Goal: Task Accomplishment & Management: Use online tool/utility

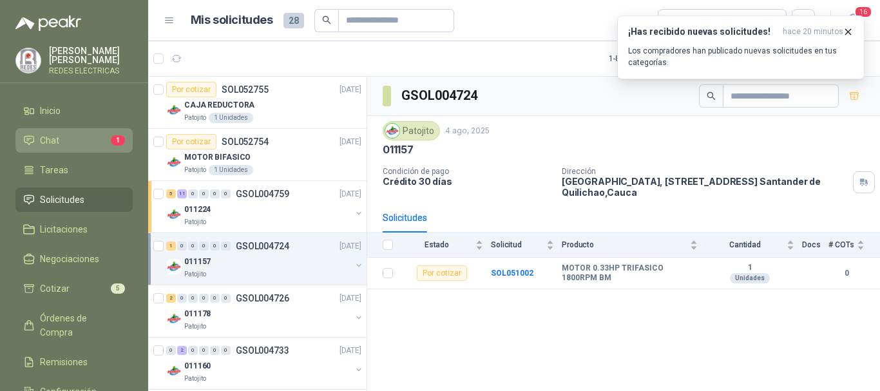
scroll to position [5, 0]
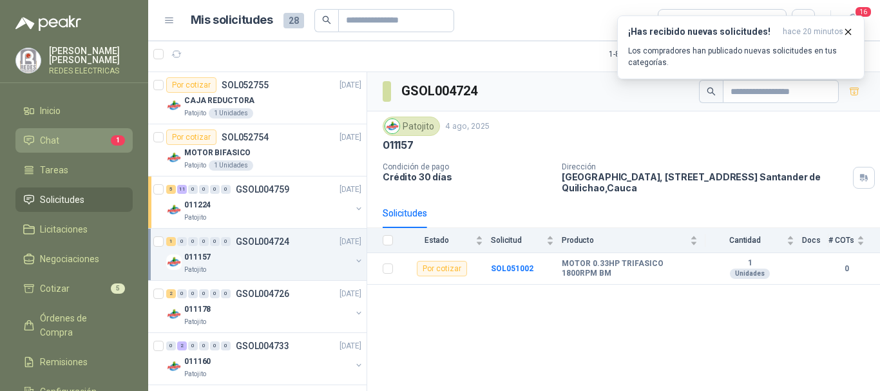
click at [52, 143] on span "Chat" at bounding box center [49, 140] width 19 height 14
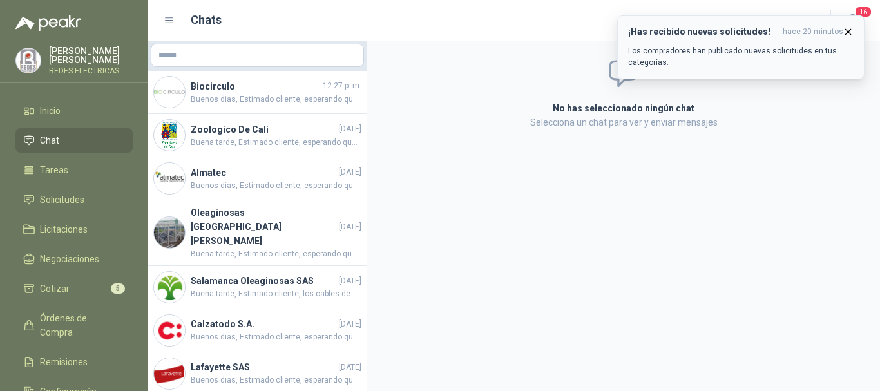
click at [846, 30] on icon "button" at bounding box center [848, 31] width 11 height 11
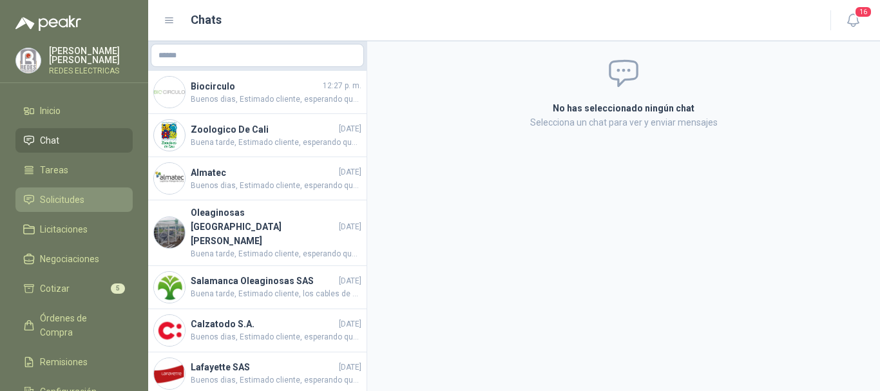
click at [79, 203] on span "Solicitudes" at bounding box center [62, 200] width 44 height 14
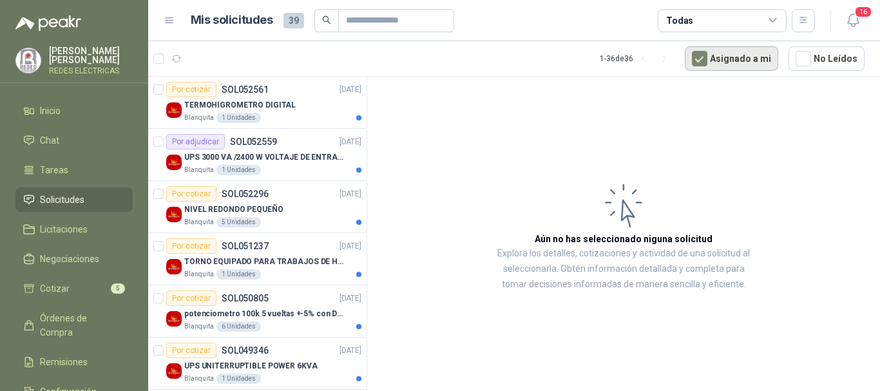
click at [714, 59] on button "Asignado a mi" at bounding box center [731, 58] width 93 height 24
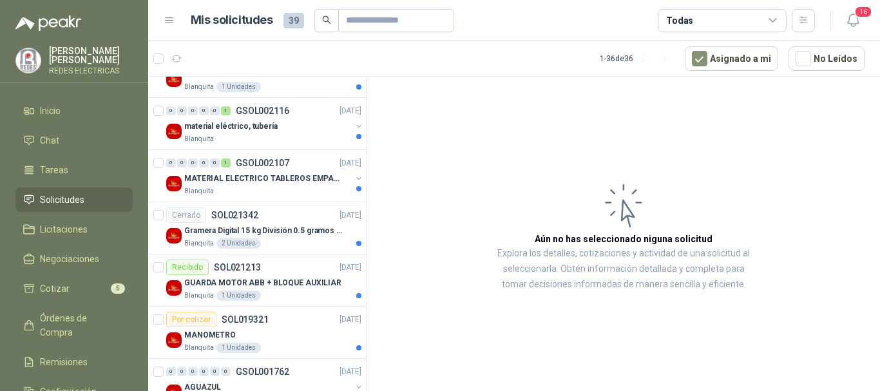
scroll to position [1588, 0]
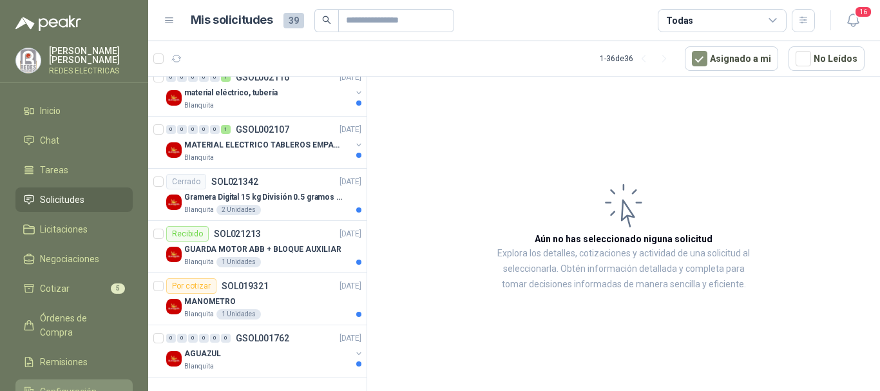
click at [85, 385] on span "Configuración" at bounding box center [68, 392] width 57 height 14
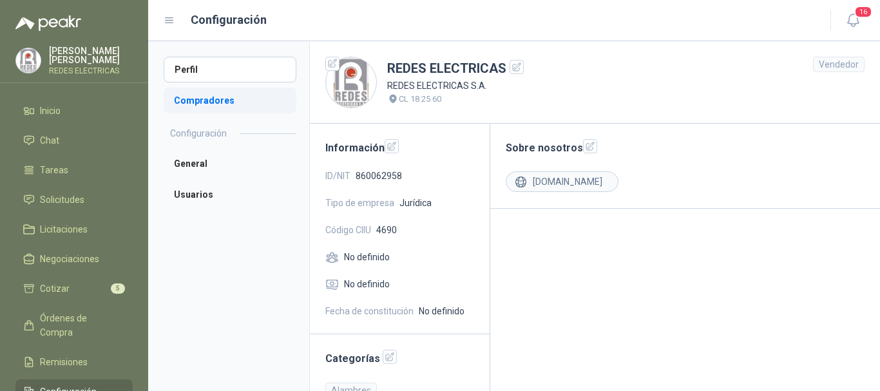
click at [207, 102] on li "Compradores" at bounding box center [230, 101] width 133 height 26
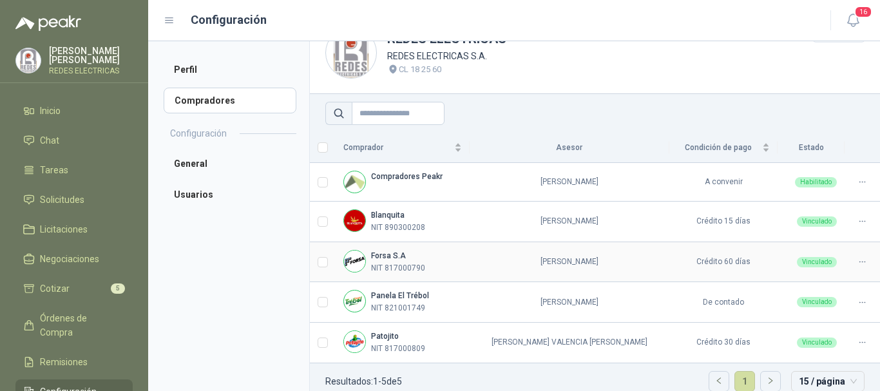
scroll to position [46, 0]
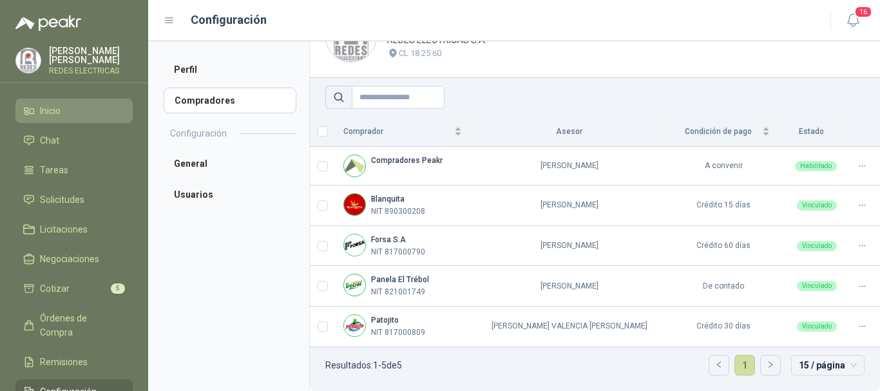
click at [46, 106] on span "Inicio" at bounding box center [50, 111] width 21 height 14
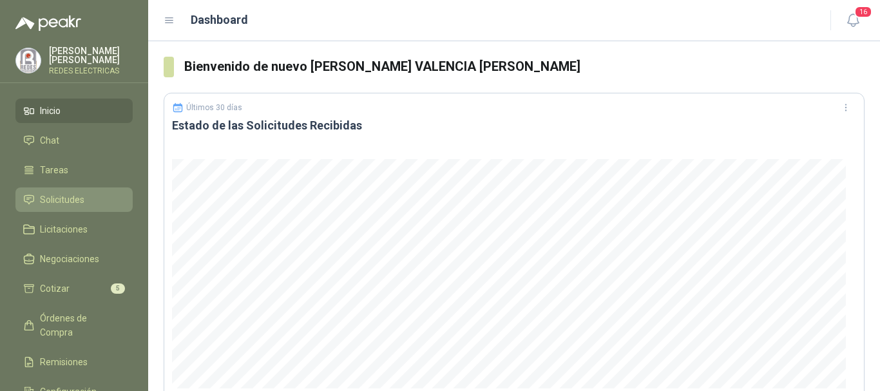
click at [70, 198] on span "Solicitudes" at bounding box center [62, 200] width 44 height 14
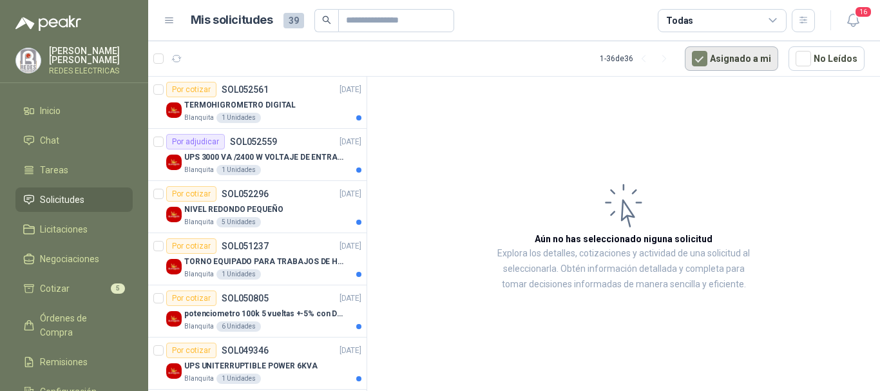
click at [719, 57] on button "Asignado a mi" at bounding box center [731, 58] width 93 height 24
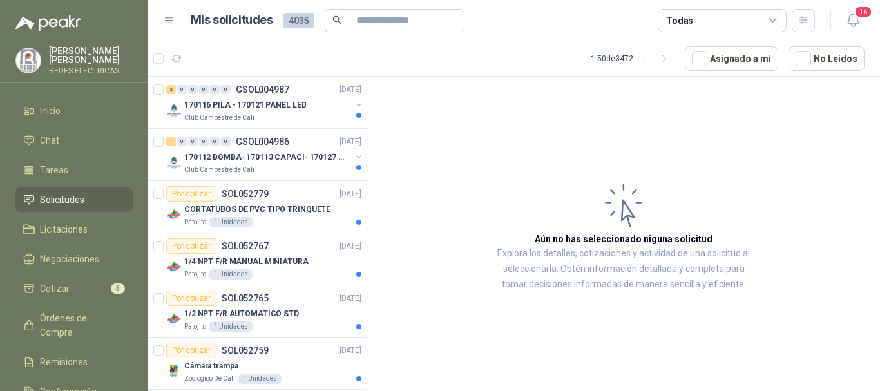
click at [89, 50] on p "[PERSON_NAME] VALENCIA [PERSON_NAME]" at bounding box center [91, 55] width 84 height 18
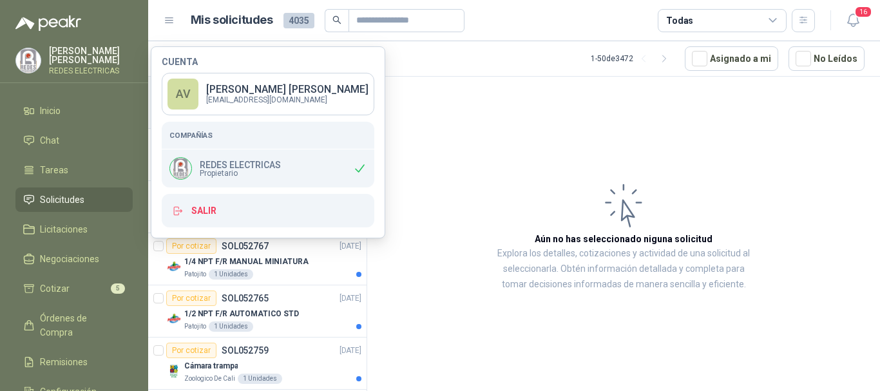
click at [227, 91] on p "[PERSON_NAME] VALENCIA [PERSON_NAME]" at bounding box center [287, 89] width 162 height 10
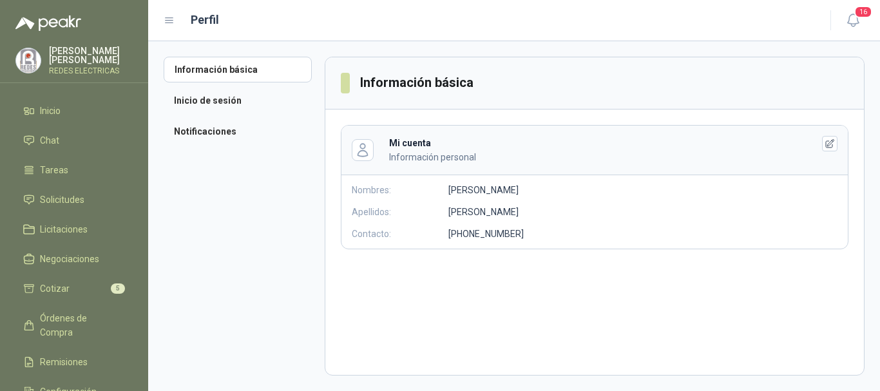
click at [99, 66] on div "[PERSON_NAME] VALENCIA [PERSON_NAME] REDES ELECTRICAS" at bounding box center [91, 60] width 84 height 28
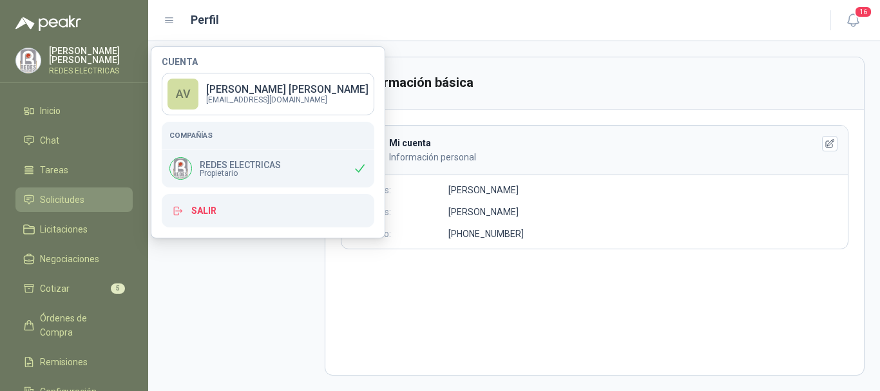
click at [66, 194] on span "Solicitudes" at bounding box center [62, 200] width 44 height 14
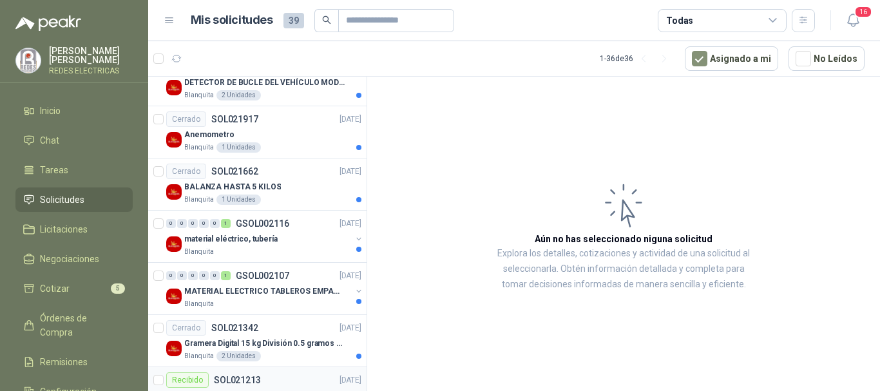
scroll to position [1588, 0]
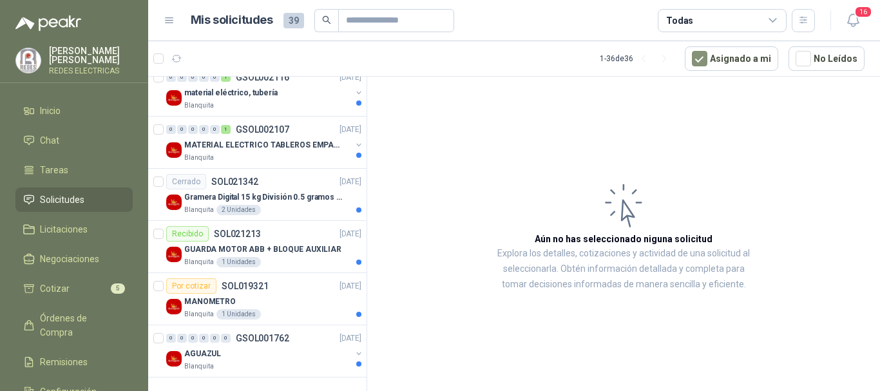
click at [293, 18] on span "39" at bounding box center [293, 20] width 21 height 15
click at [760, 60] on button "Asignado a mi" at bounding box center [731, 58] width 93 height 24
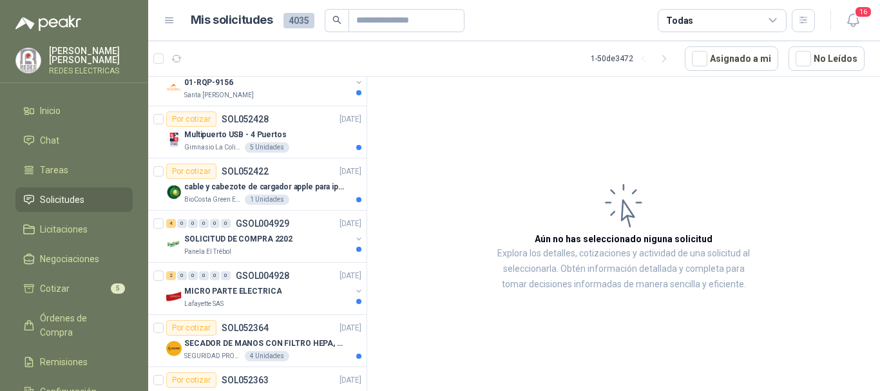
click at [166, 21] on icon at bounding box center [170, 21] width 12 height 12
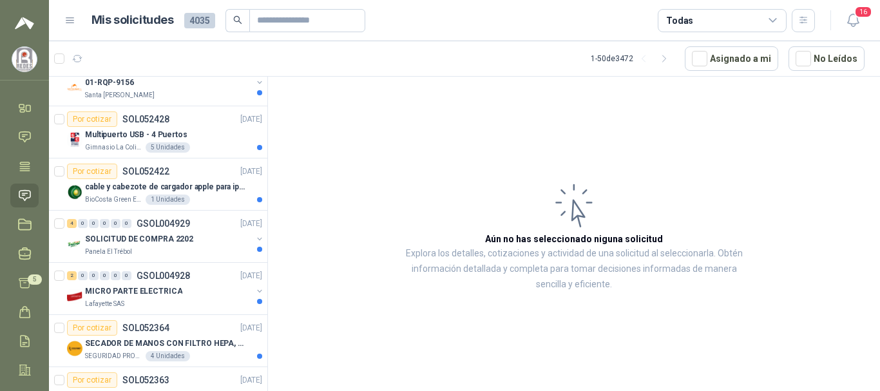
click at [75, 17] on div "Mis solicitudes 4035 Todas" at bounding box center [439, 20] width 750 height 23
click at [73, 18] on icon at bounding box center [70, 21] width 12 height 12
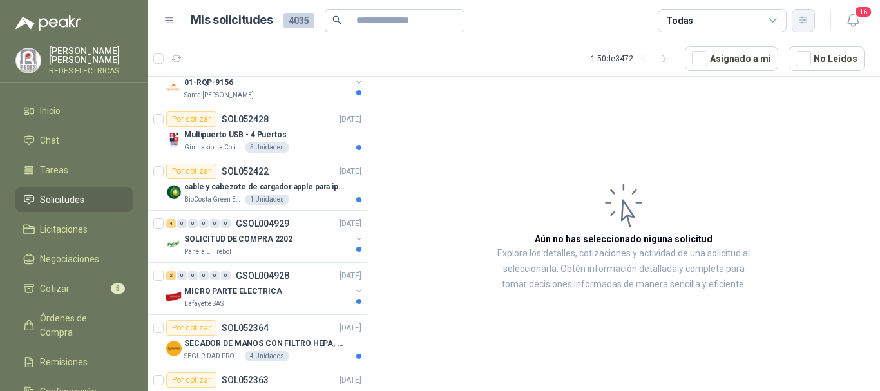
click at [796, 28] on button "button" at bounding box center [803, 20] width 23 height 23
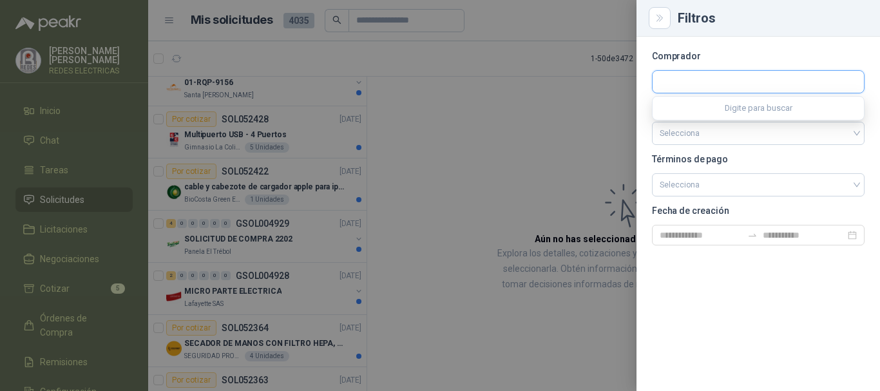
click at [748, 87] on input "text" at bounding box center [758, 82] width 211 height 22
type input "*******"
click at [771, 119] on span "NIT : 817000809" at bounding box center [775, 116] width 46 height 6
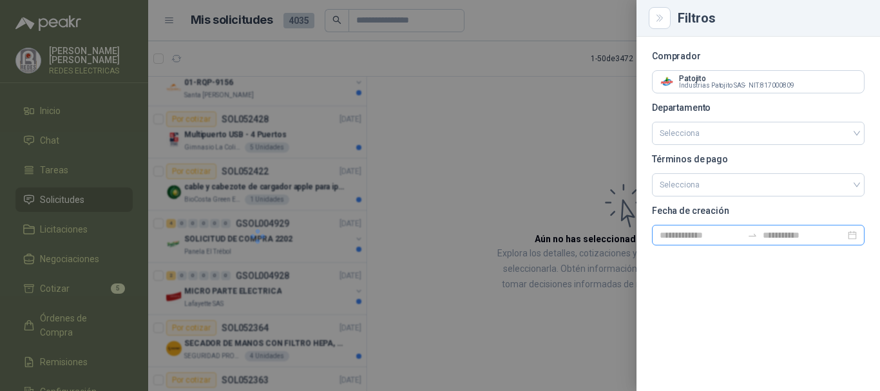
scroll to position [273, 0]
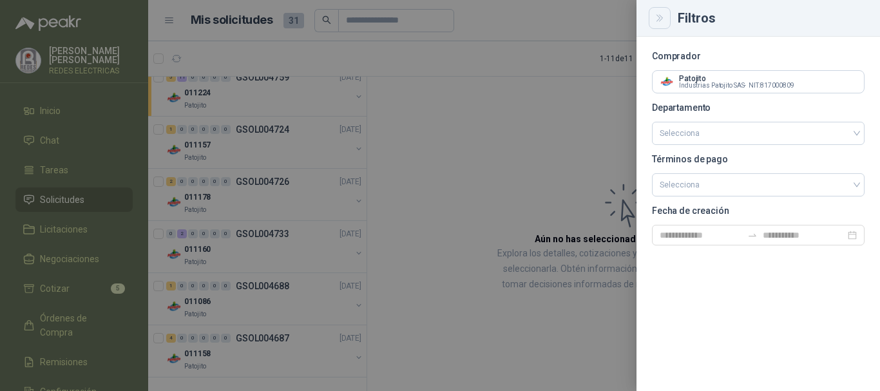
click at [659, 14] on icon "Close" at bounding box center [659, 18] width 11 height 11
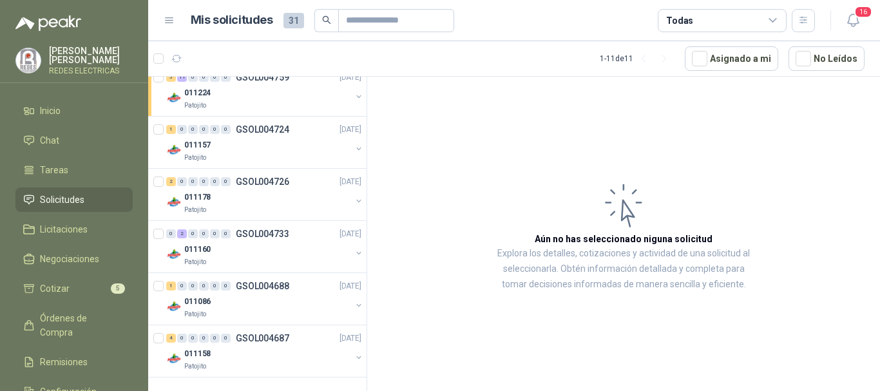
scroll to position [0, 0]
